Goal: Navigation & Orientation: Find specific page/section

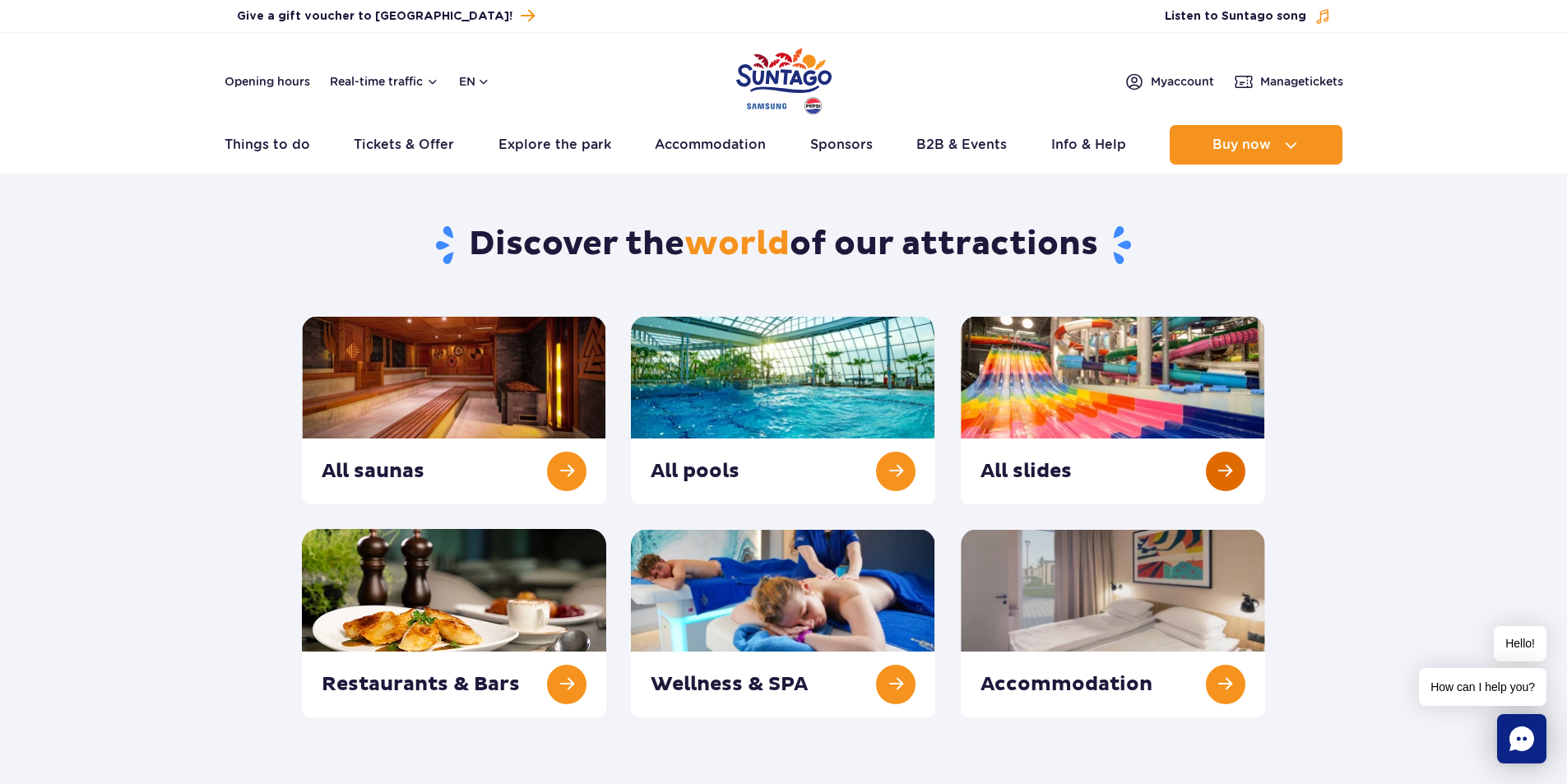
click at [1103, 380] on link at bounding box center [1112, 410] width 304 height 188
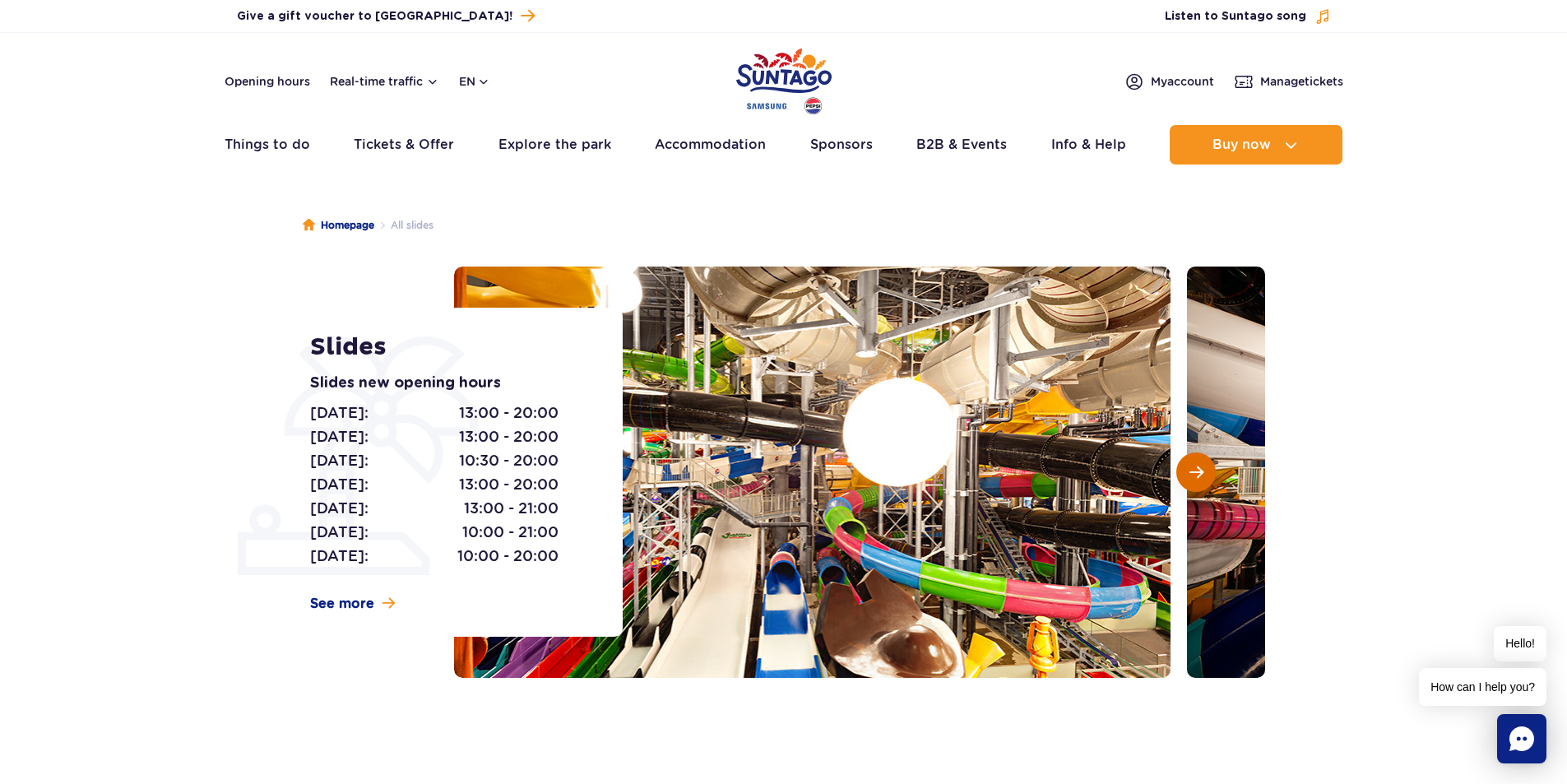
click at [1195, 470] on span "Next slide" at bounding box center [1196, 472] width 14 height 15
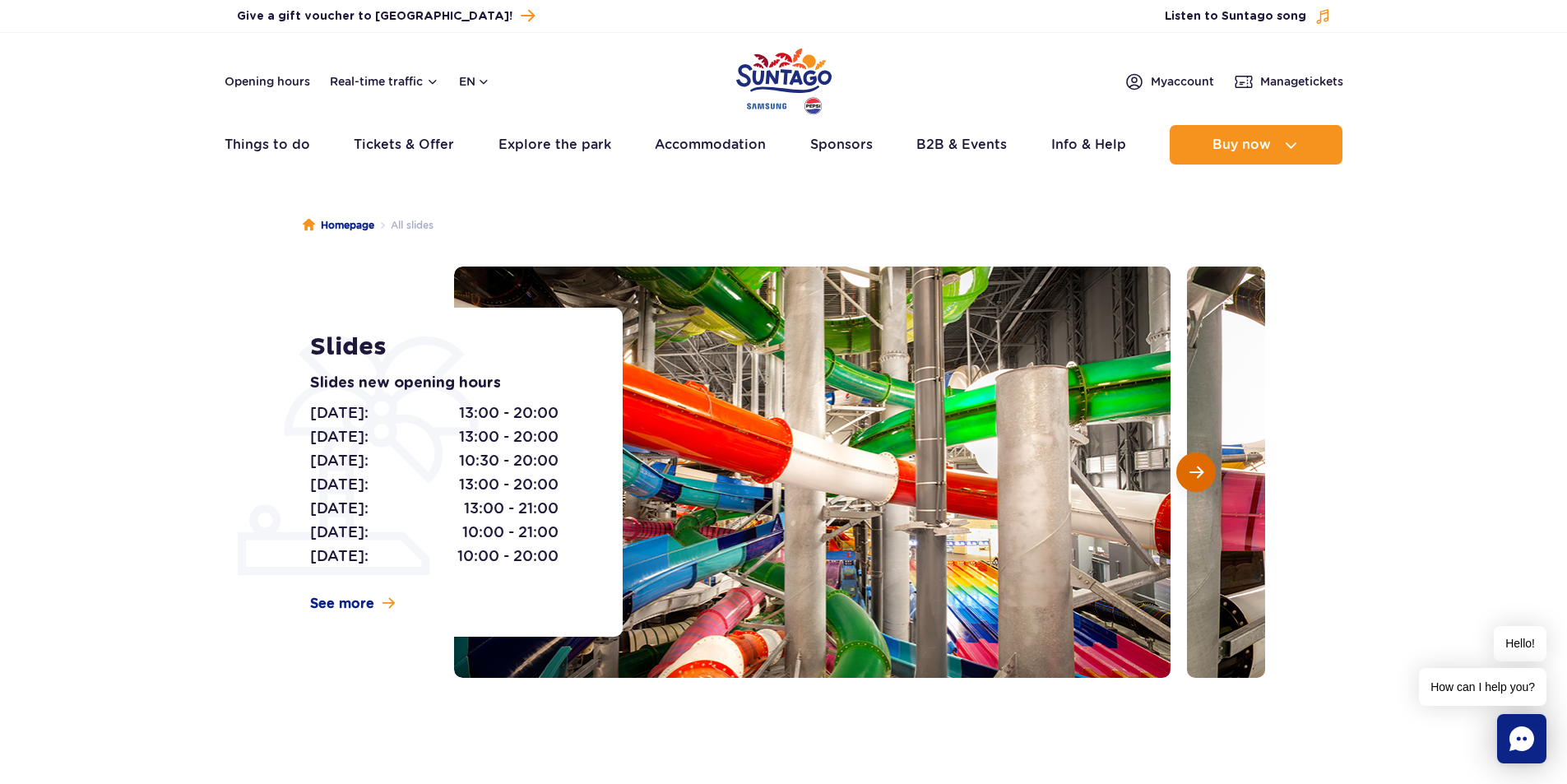
click at [1194, 477] on span "Next slide" at bounding box center [1196, 472] width 14 height 15
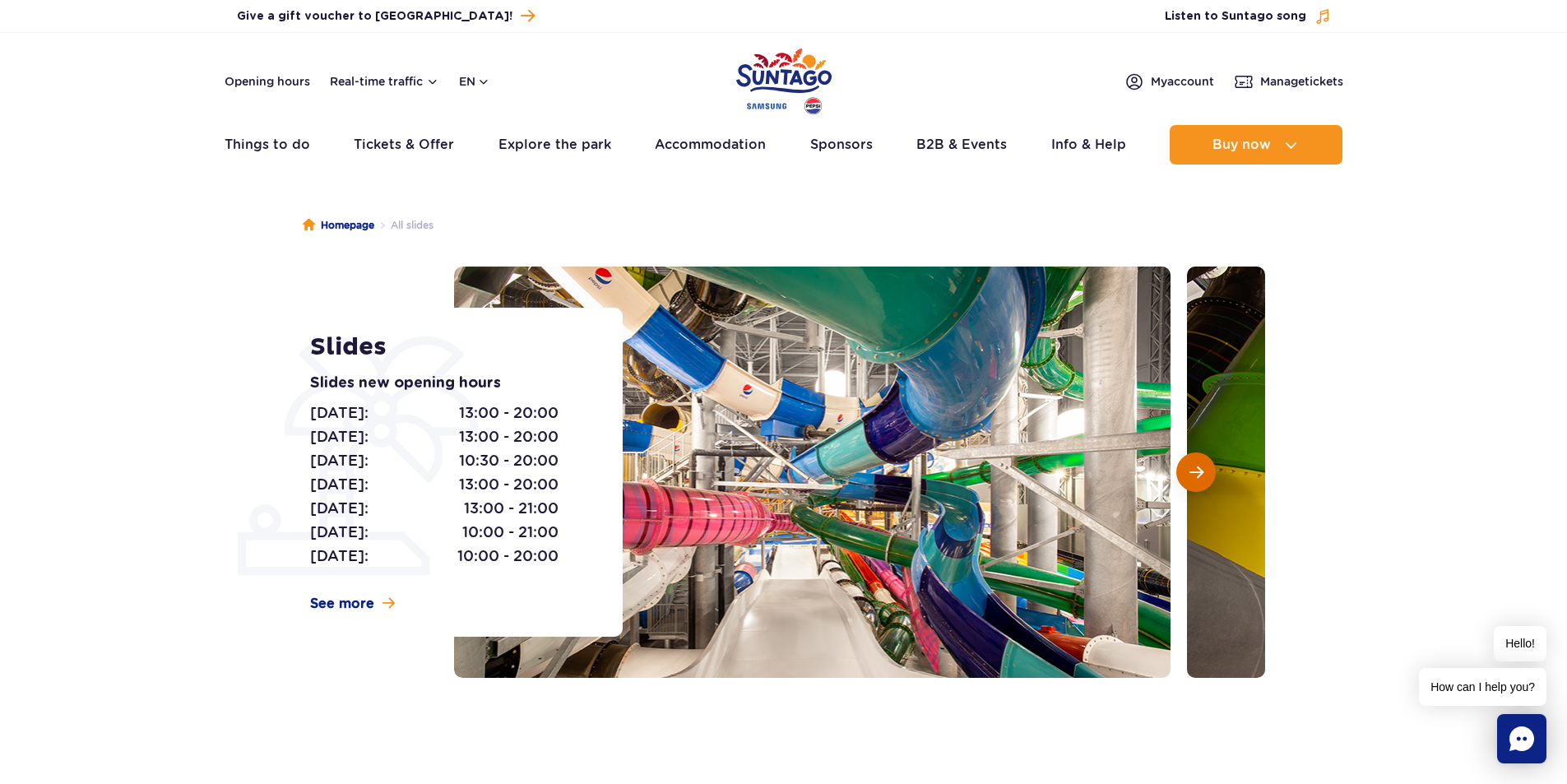
click at [1194, 477] on span "Next slide" at bounding box center [1196, 472] width 14 height 15
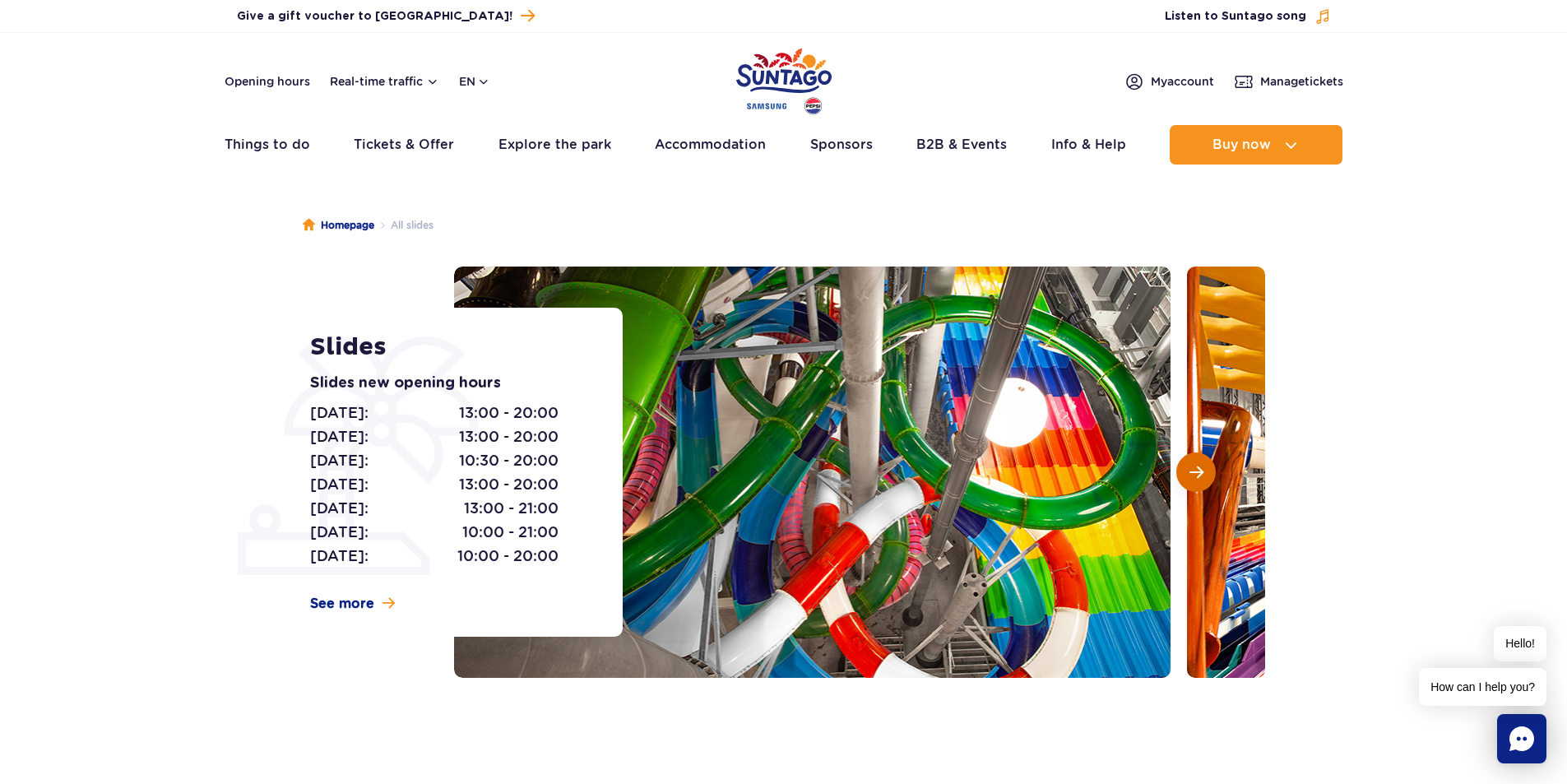
click at [1193, 477] on span "Next slide" at bounding box center [1196, 472] width 14 height 15
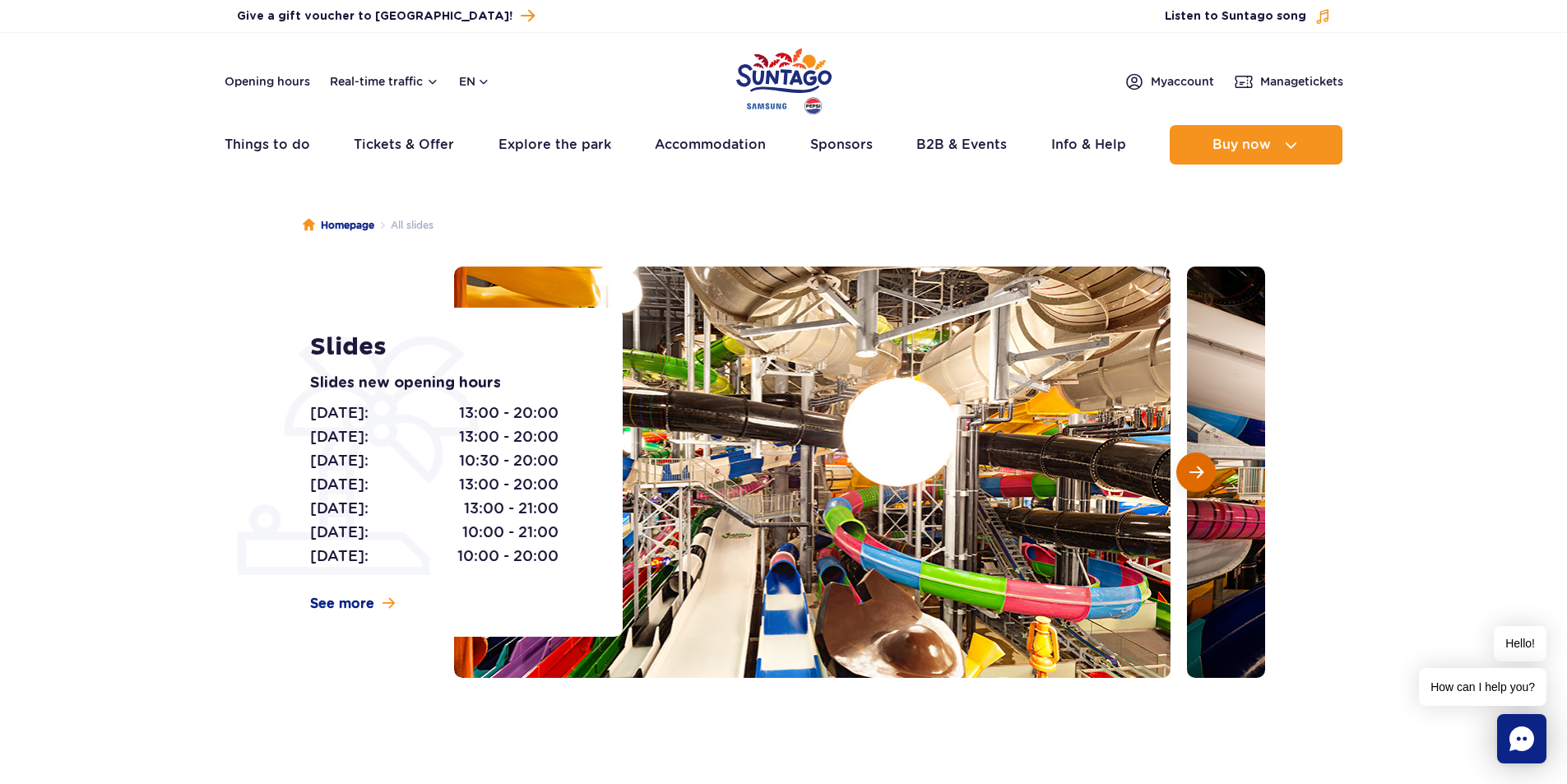
click at [1192, 477] on span "Next slide" at bounding box center [1196, 472] width 14 height 15
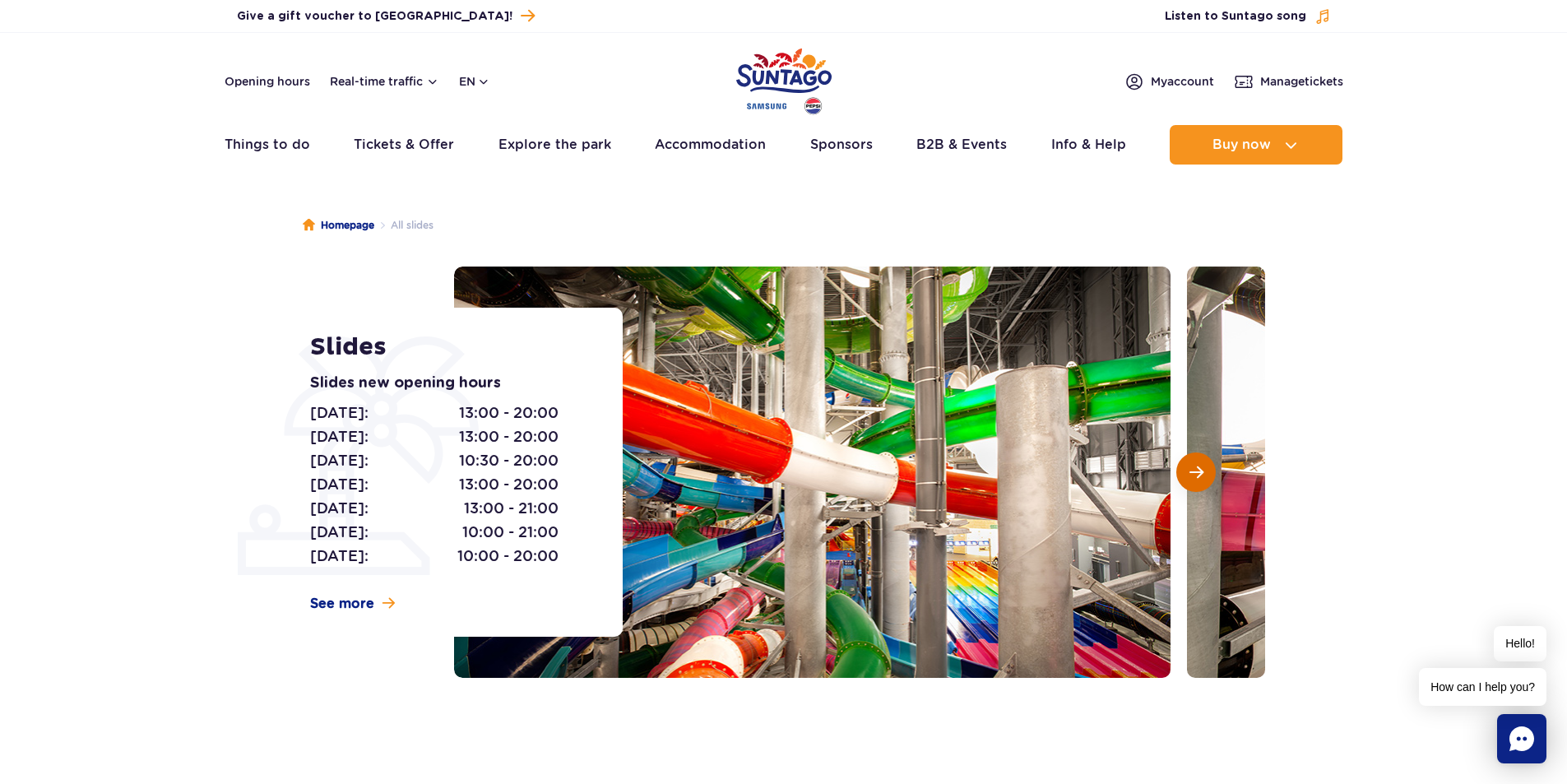
click at [1192, 477] on span "Next slide" at bounding box center [1196, 472] width 14 height 15
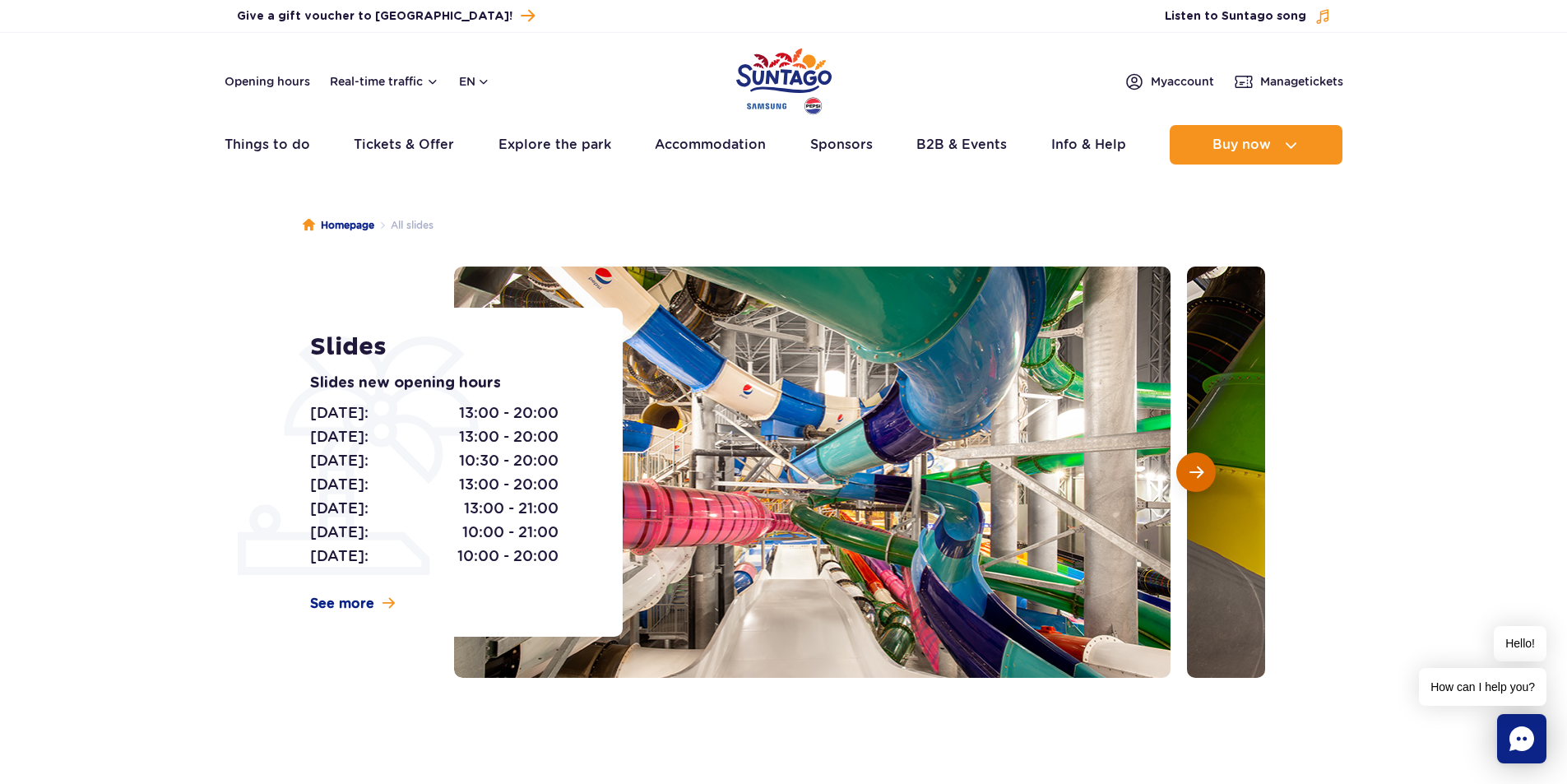
click at [1190, 477] on span "Next slide" at bounding box center [1196, 472] width 14 height 15
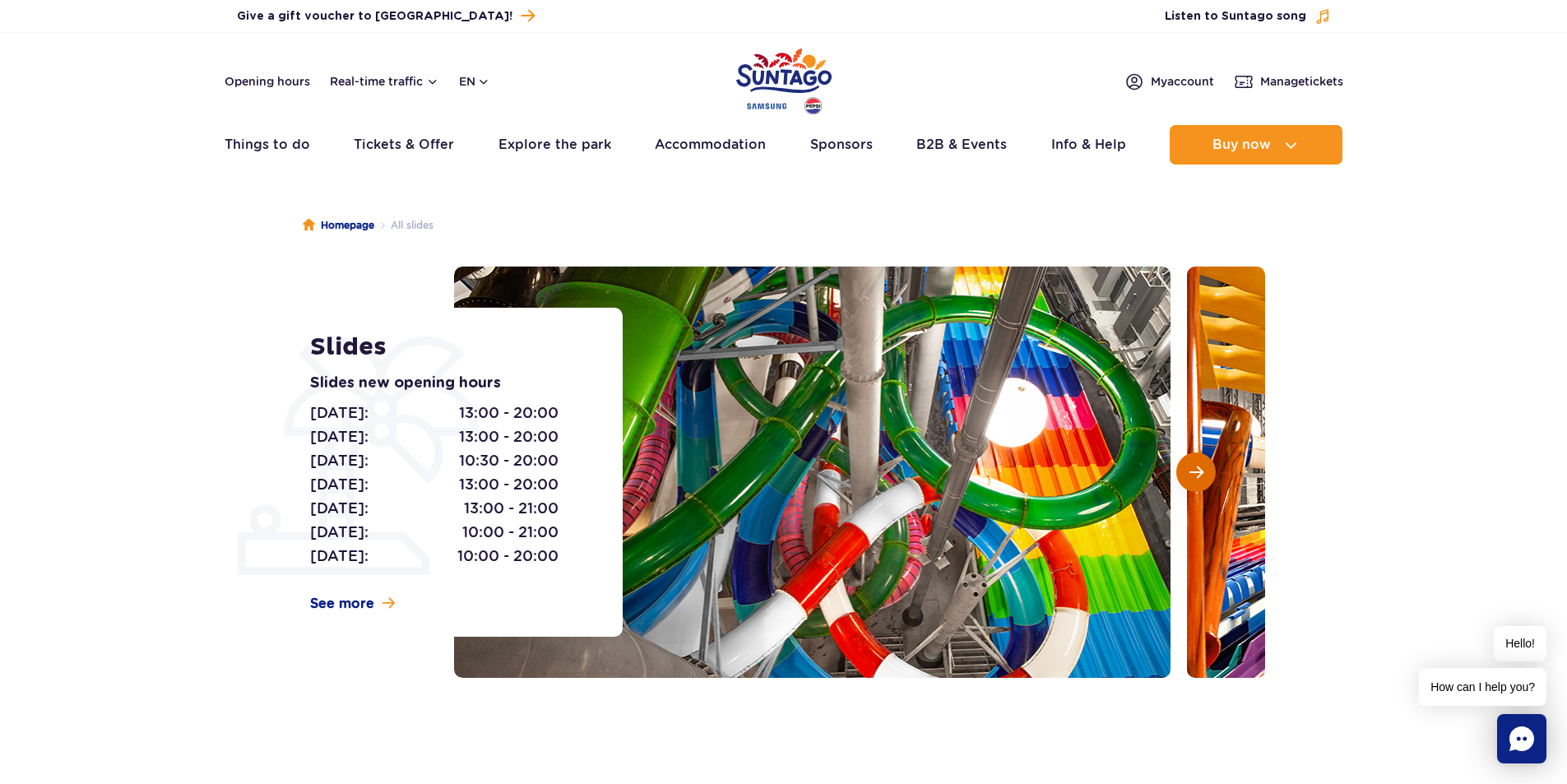
click at [1190, 477] on span "Next slide" at bounding box center [1196, 472] width 14 height 15
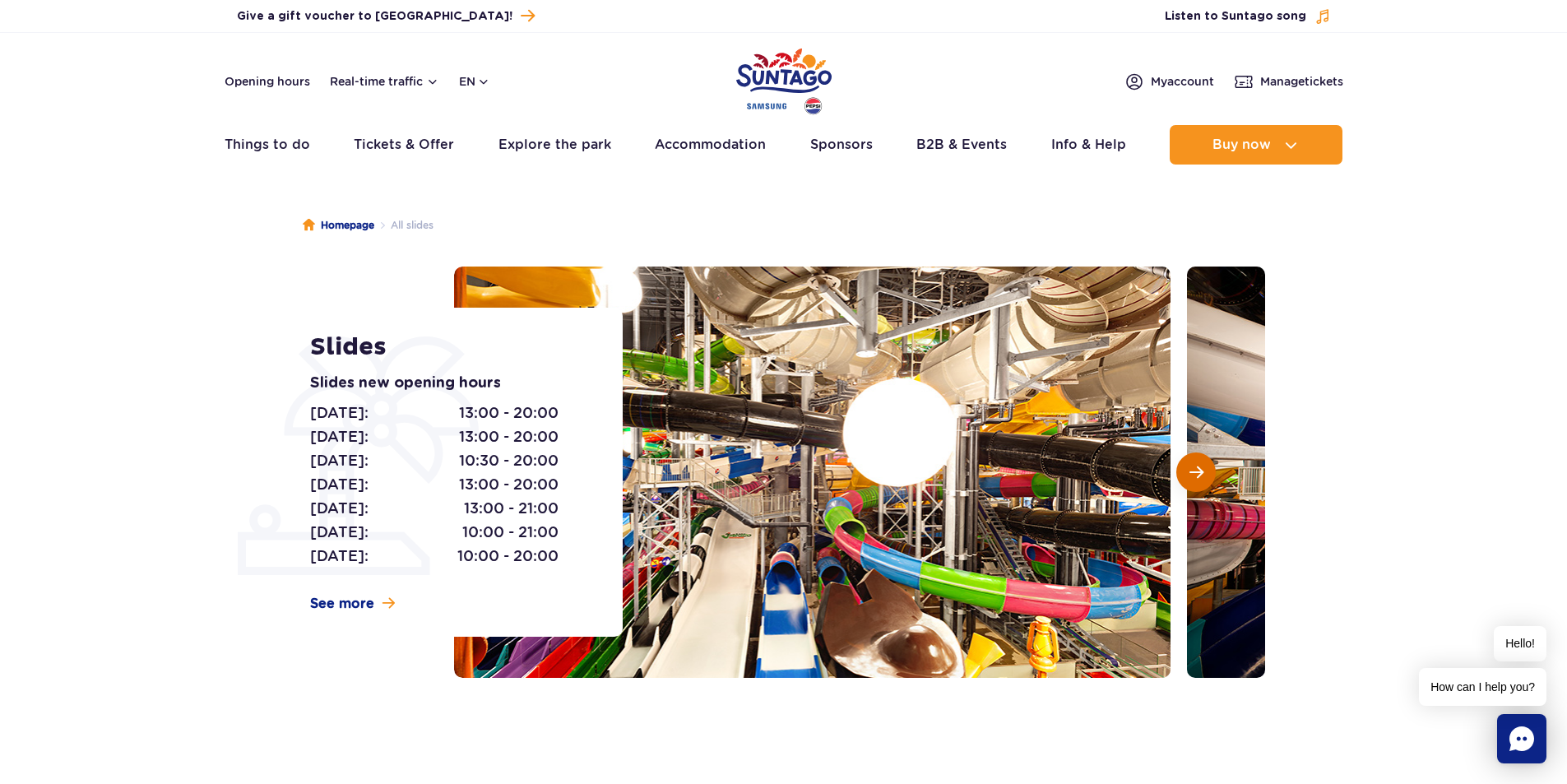
click at [1190, 477] on span "Next slide" at bounding box center [1196, 472] width 14 height 15
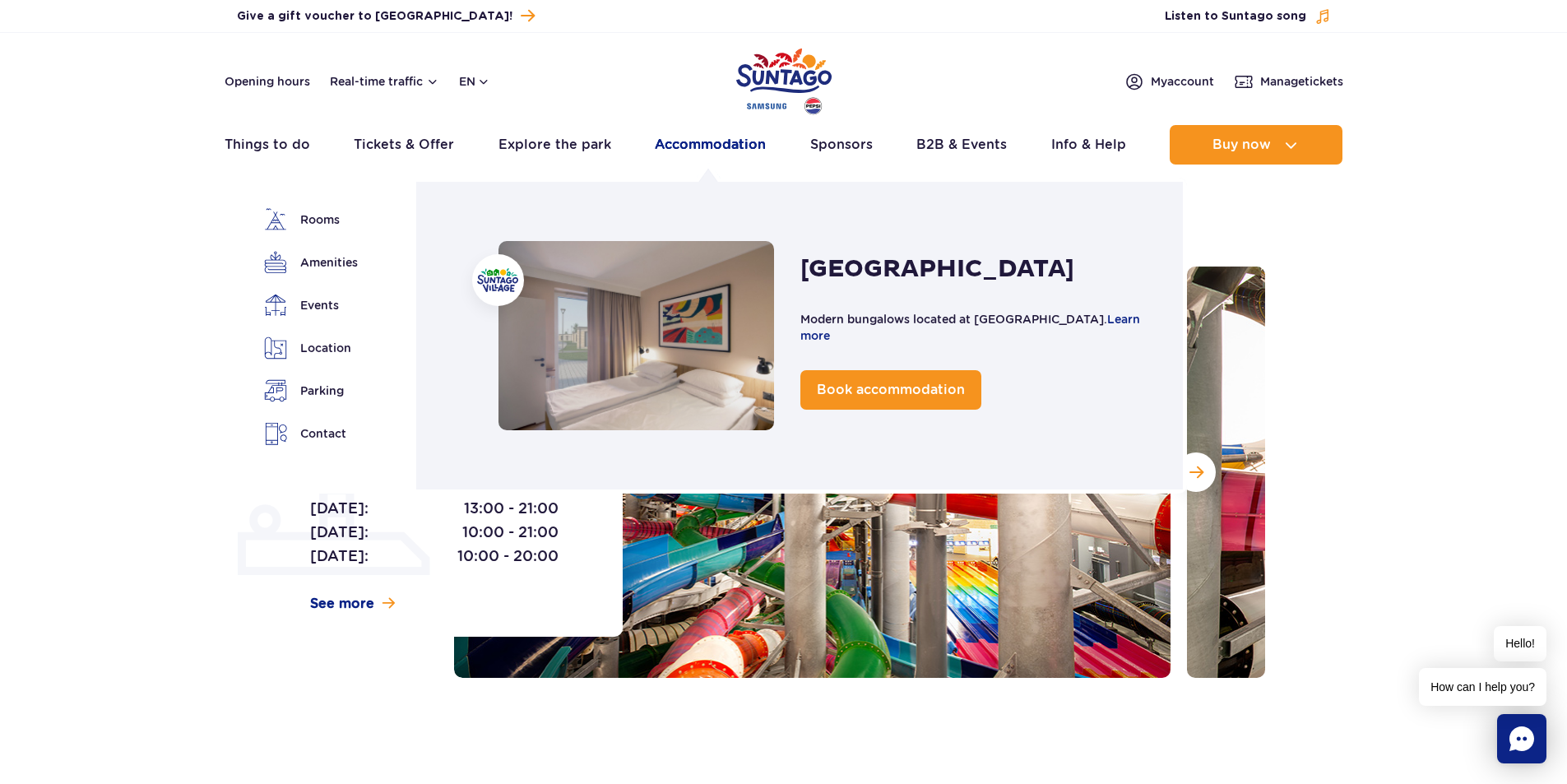
click at [714, 143] on link "Accommodation" at bounding box center [710, 144] width 111 height 39
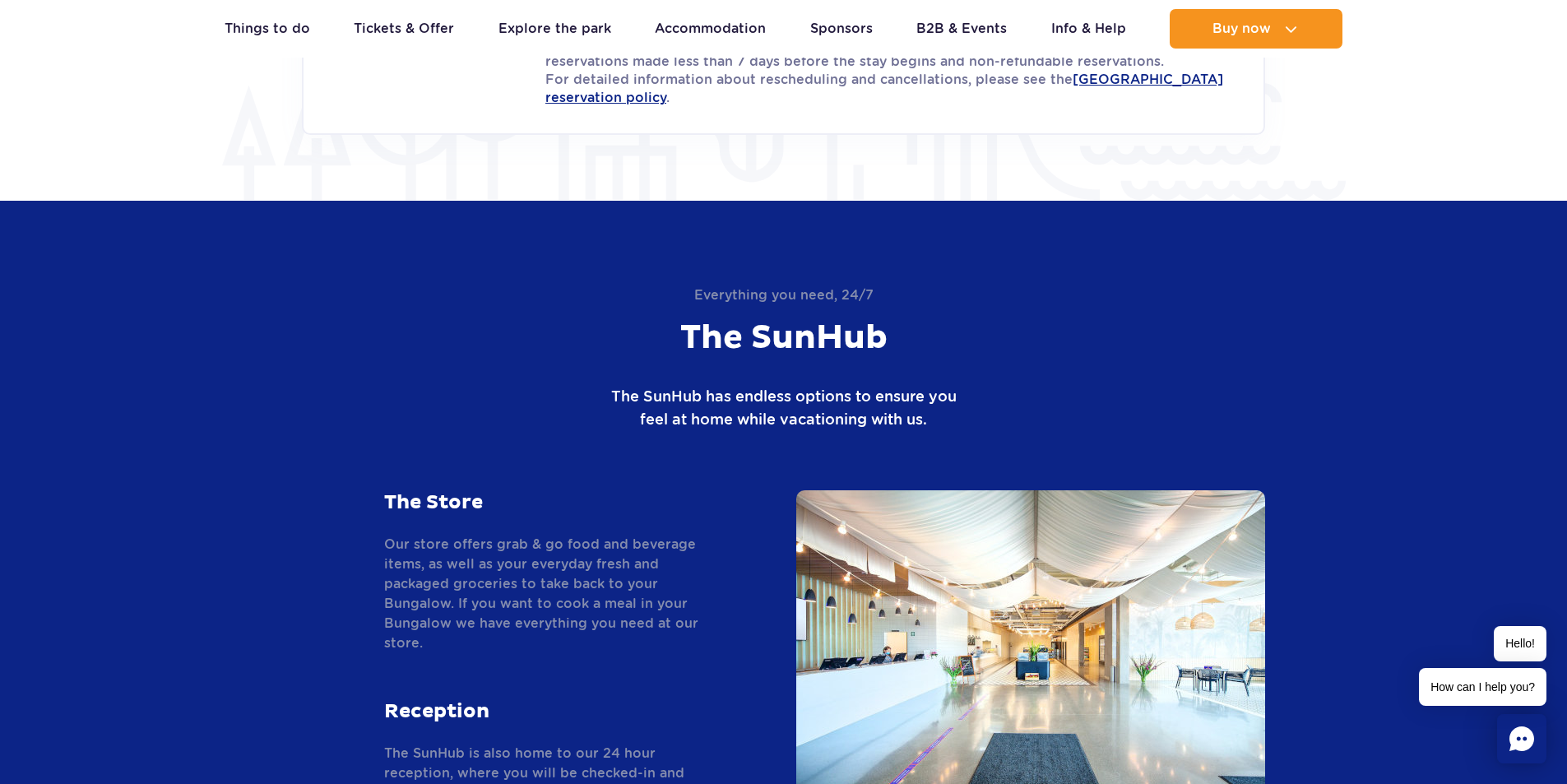
scroll to position [2467, 0]
